Goal: Browse casually: Explore the website without a specific task or goal

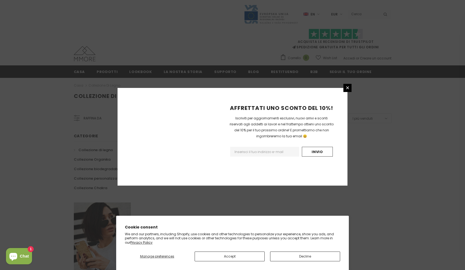
scroll to position [287, 0]
